Goal: Information Seeking & Learning: Find specific fact

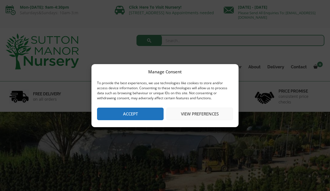
click at [123, 118] on button "Accept" at bounding box center [130, 114] width 66 height 13
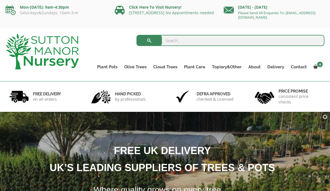
click at [169, 41] on input "search" at bounding box center [230, 40] width 188 height 11
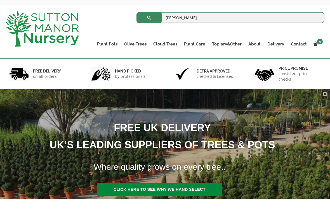
type input "Euonims"
click at [147, 35] on button "submit" at bounding box center [148, 40] width 25 height 11
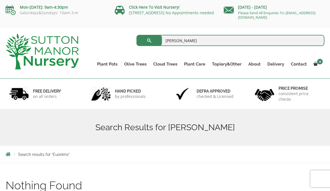
click at [183, 41] on input "Euonims" at bounding box center [230, 40] width 188 height 11
type input "Euonimus"
click at [149, 41] on button "submit" at bounding box center [148, 40] width 25 height 11
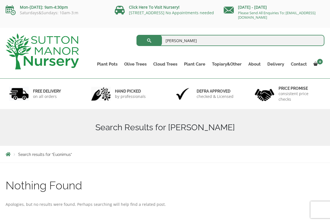
click at [168, 41] on input "Euonimus" at bounding box center [230, 40] width 188 height 11
click at [186, 38] on input "Euonimus" at bounding box center [230, 40] width 188 height 11
type input "Euonimus"
click at [149, 41] on button "submit" at bounding box center [148, 40] width 25 height 11
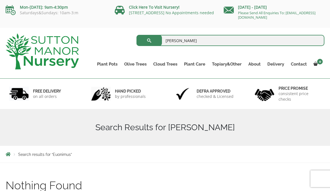
click at [187, 42] on input "[PERSON_NAME]" at bounding box center [230, 40] width 188 height 11
type input "Euonymus"
click at [149, 41] on button "submit" at bounding box center [148, 40] width 25 height 11
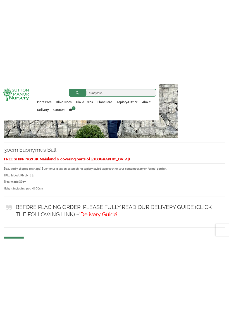
scroll to position [471, 0]
